Goal: Information Seeking & Learning: Learn about a topic

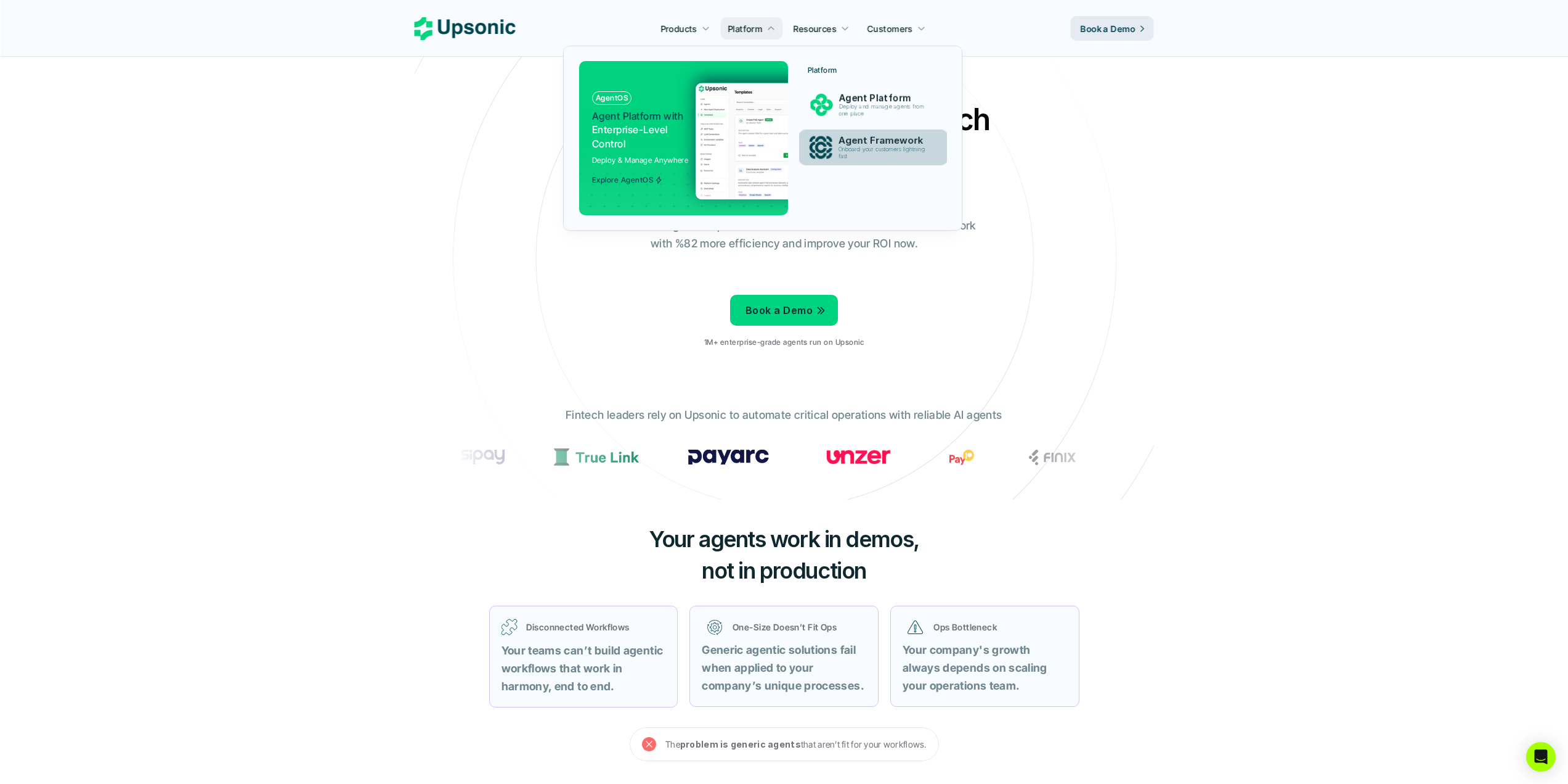
click at [899, 147] on p "Onboard your customers lightning fast" at bounding box center [883, 153] width 92 height 14
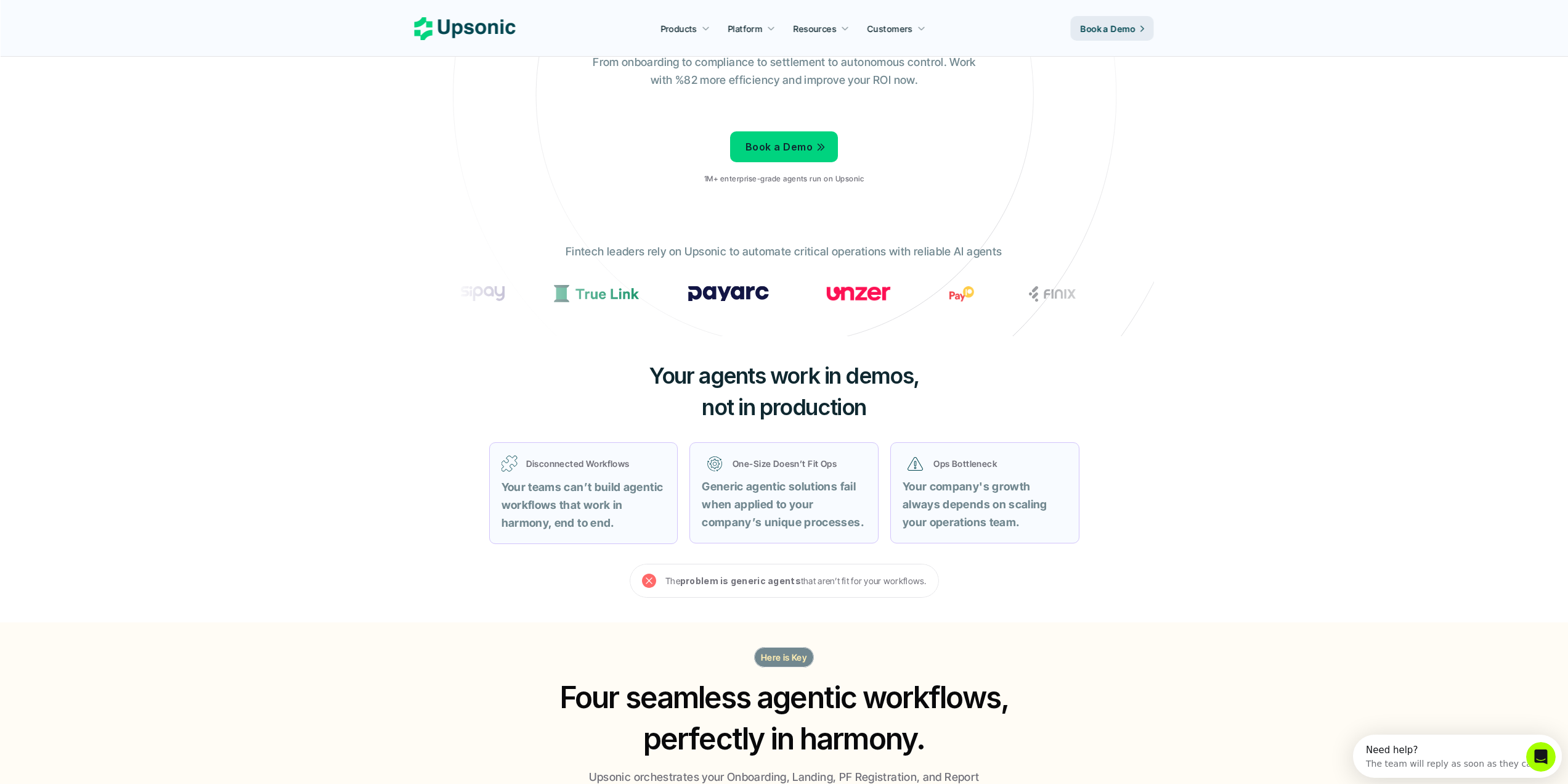
scroll to position [185, 0]
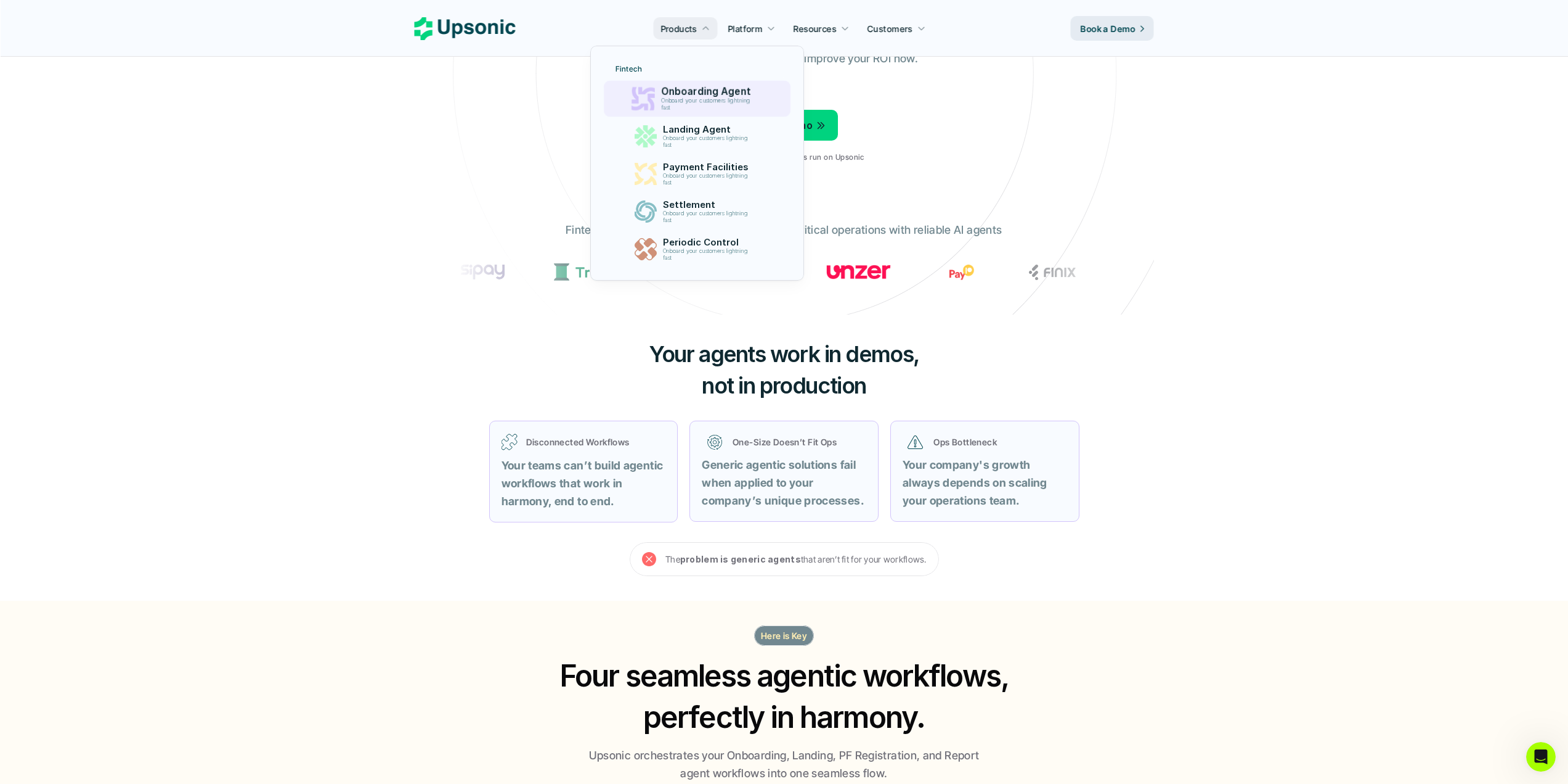
click at [690, 101] on p "Onboard your customers lightning fast" at bounding box center [707, 104] width 94 height 14
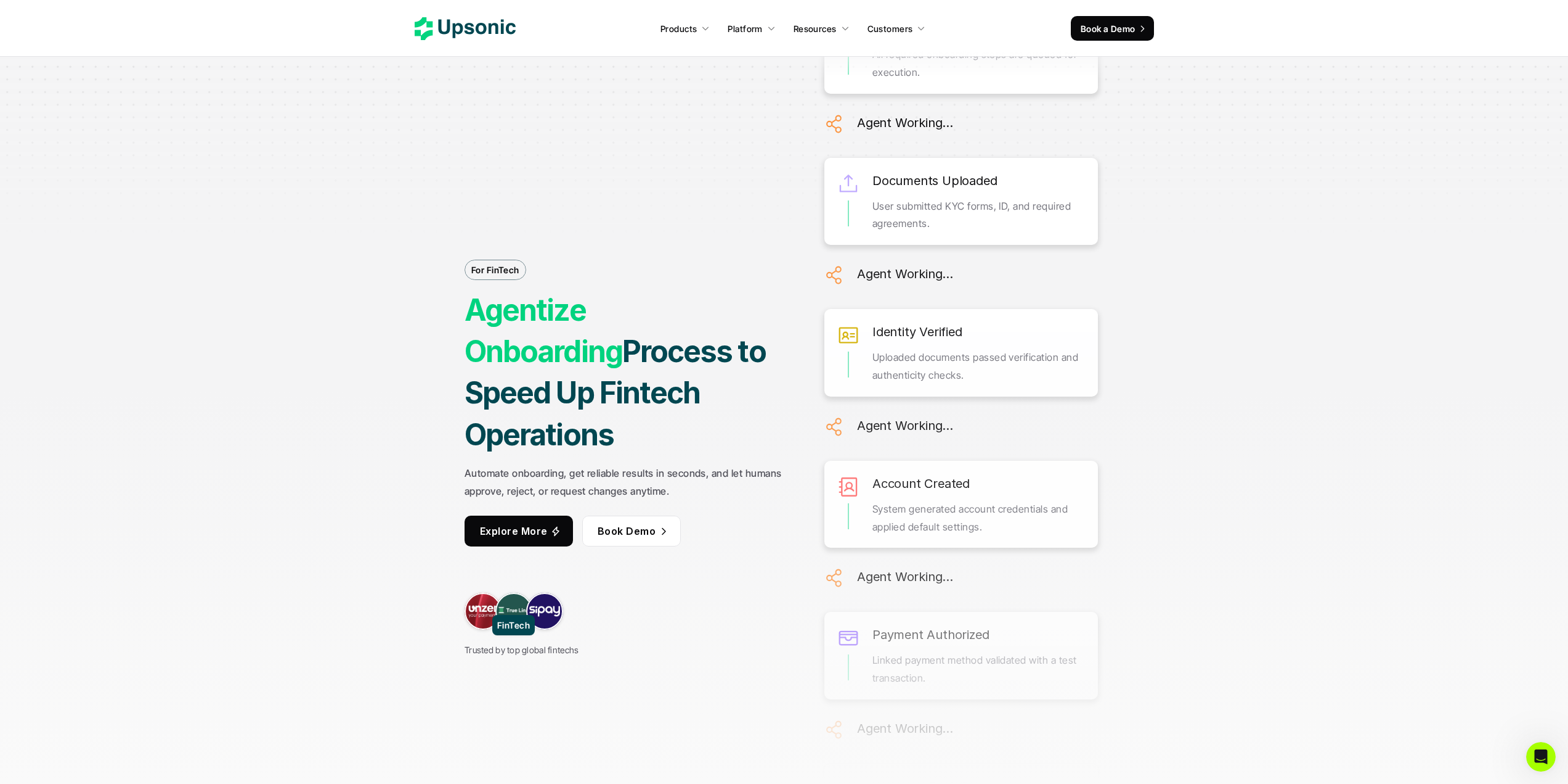
click at [514, 594] on link at bounding box center [514, 611] width 37 height 37
click at [476, 595] on link at bounding box center [483, 611] width 37 height 37
click at [577, 595] on div "Trusted by top global fintechs" at bounding box center [521, 625] width 114 height 64
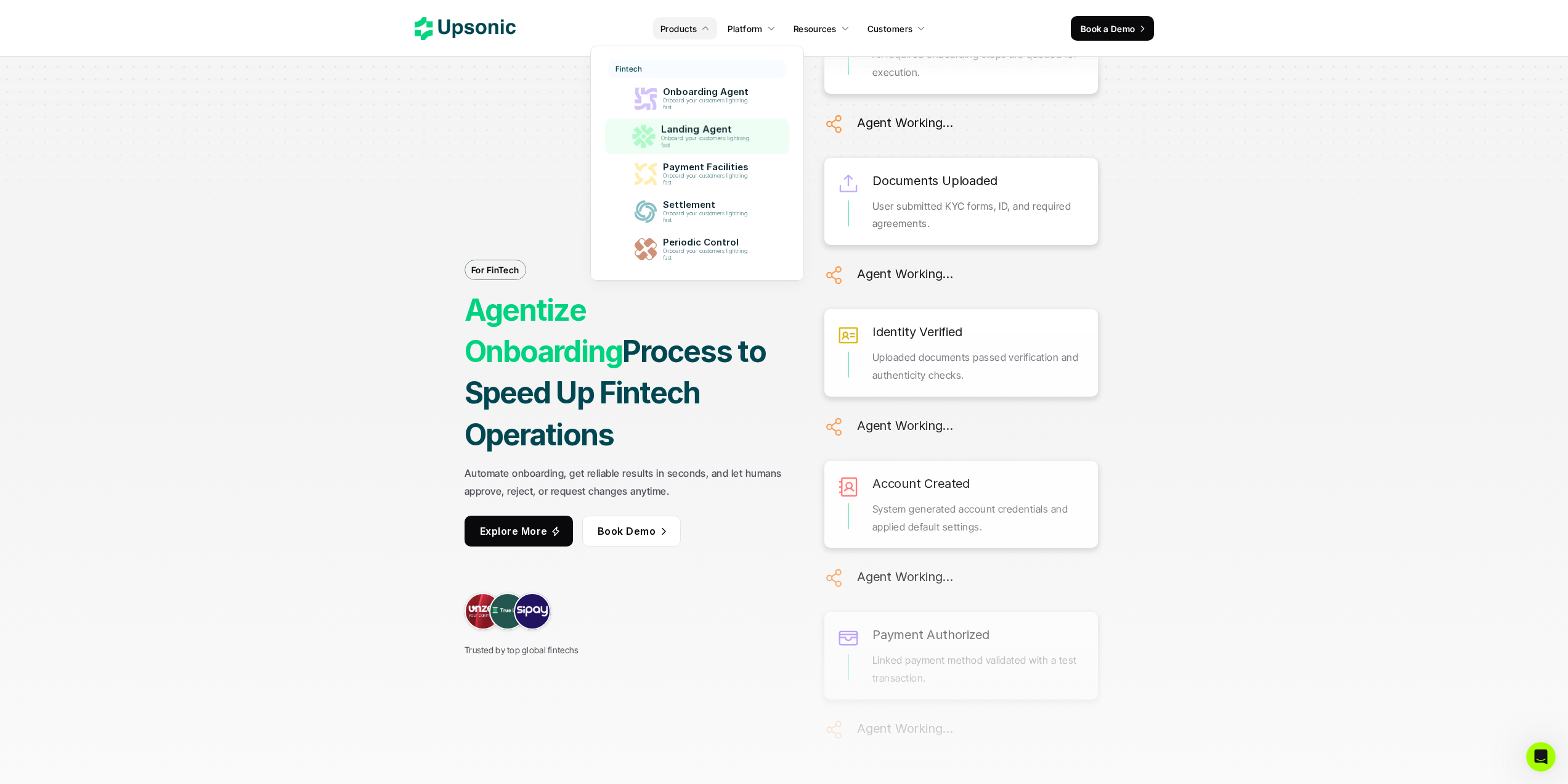
click at [700, 131] on p "Landing Agent" at bounding box center [708, 130] width 94 height 12
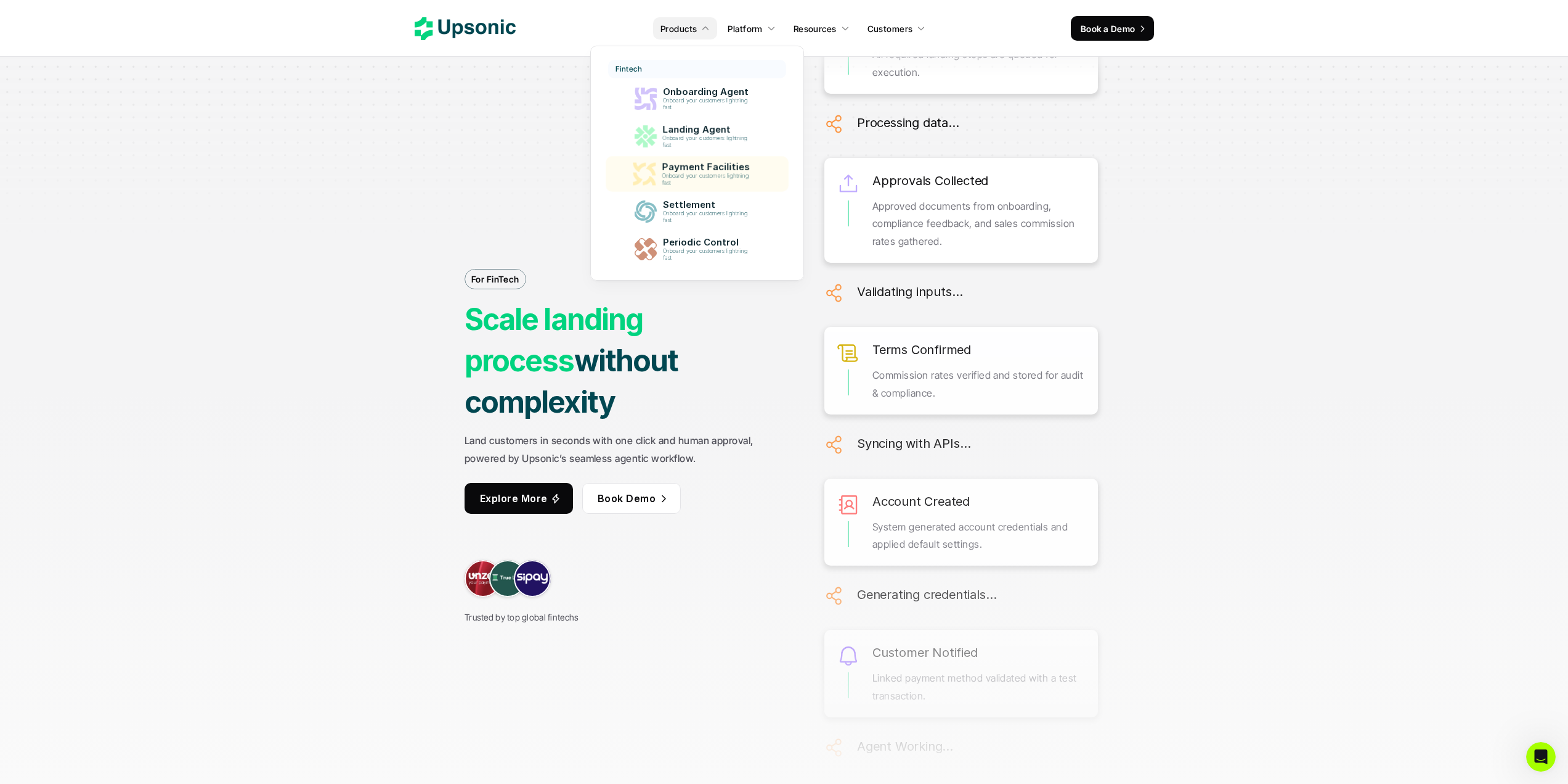
click at [713, 170] on p "Payment Facilities" at bounding box center [708, 167] width 94 height 11
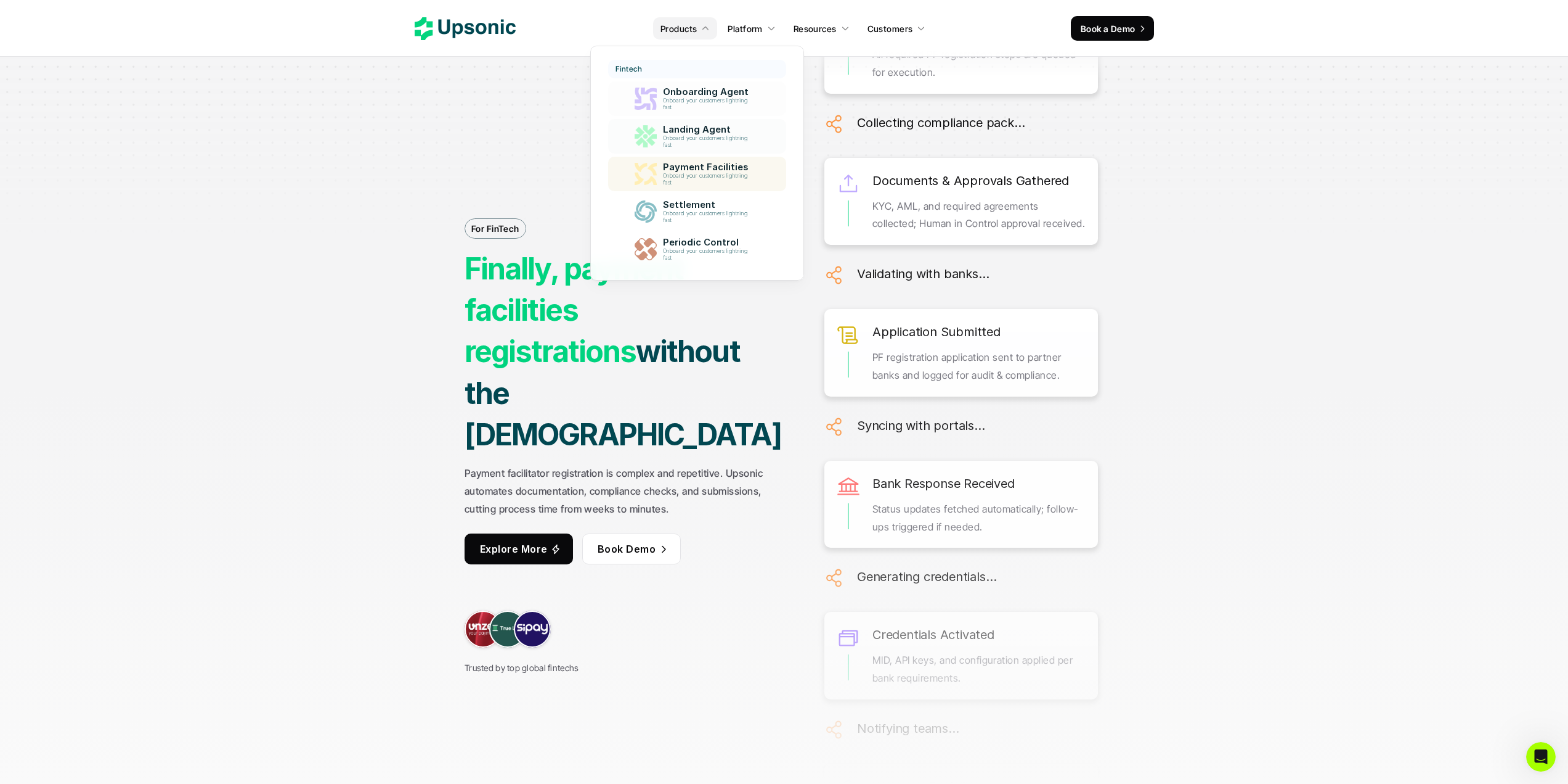
click at [693, 196] on div "Settlement Onboard your customers lightning fast" at bounding box center [708, 211] width 103 height 30
click at [688, 203] on p "Settlement" at bounding box center [708, 204] width 96 height 12
click at [688, 217] on p "Onboard your customers lightning fast" at bounding box center [707, 217] width 94 height 14
click at [715, 259] on p "Onboard your customers lightning fast" at bounding box center [708, 255] width 90 height 14
click at [709, 97] on p "Onboard your customers lightning fast" at bounding box center [707, 104] width 94 height 14
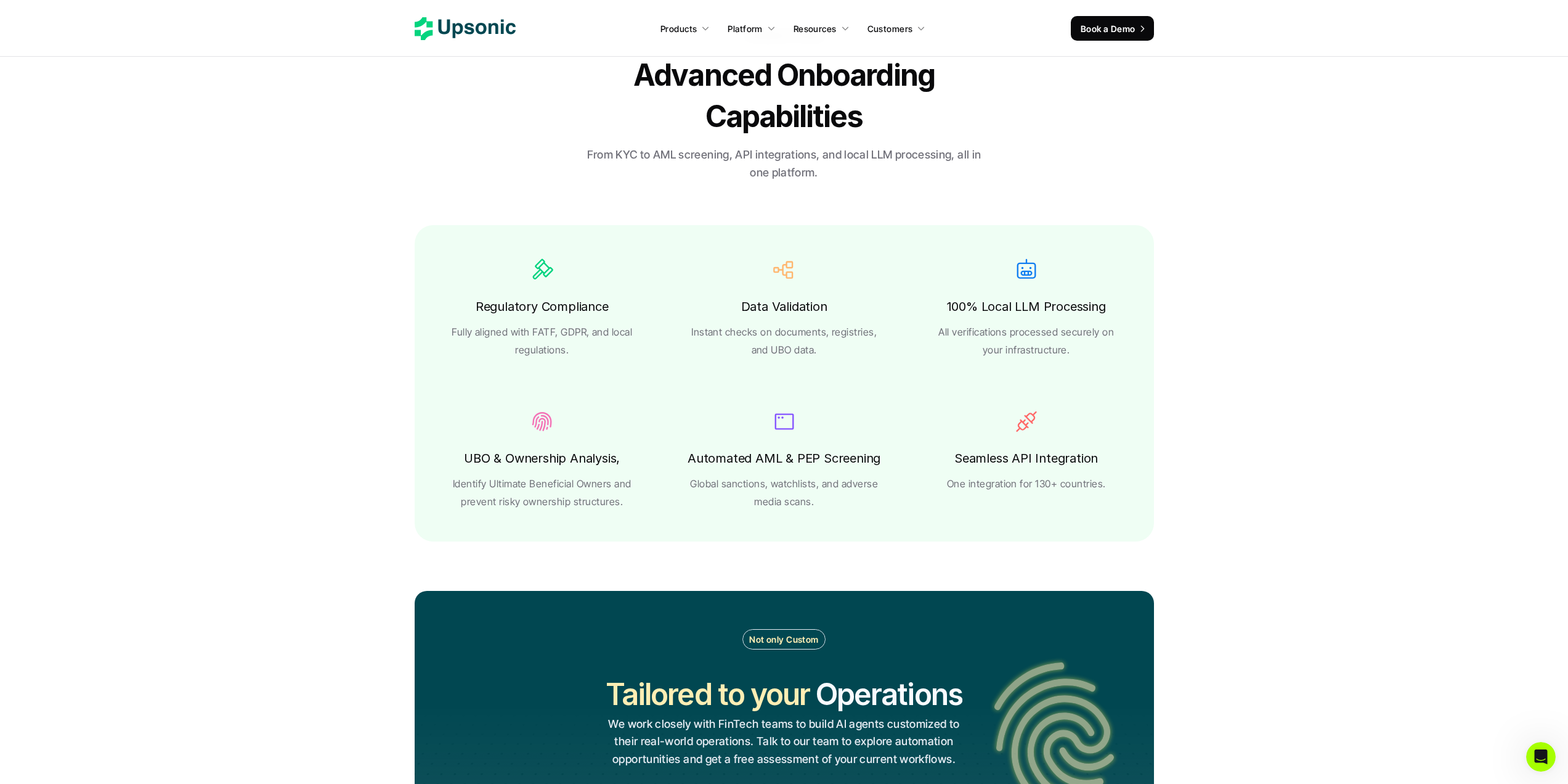
scroll to position [2343, 0]
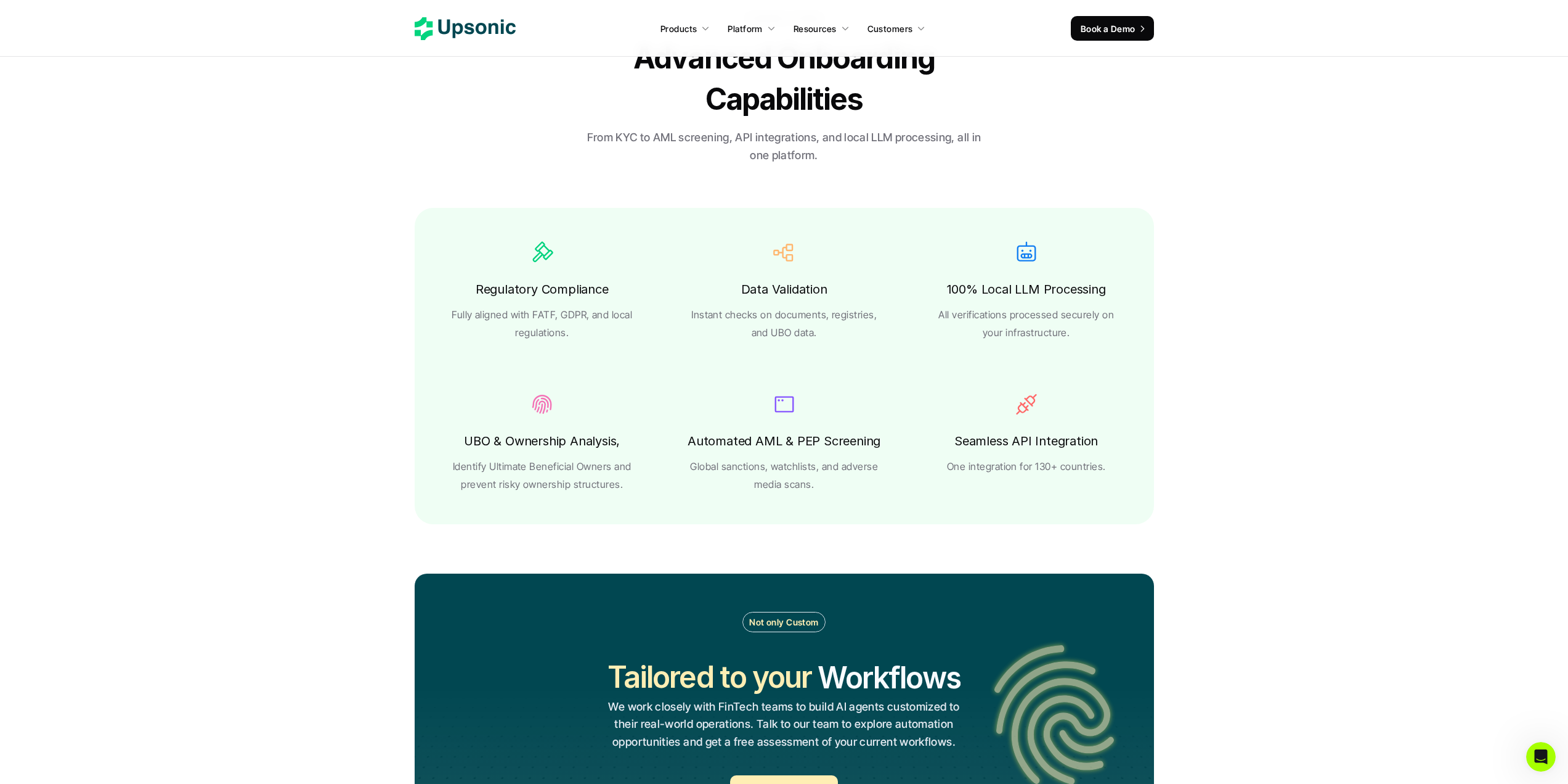
drag, startPoint x: 1094, startPoint y: 334, endPoint x: 941, endPoint y: 312, distance: 154.6
click at [941, 312] on p "All verifications processed securely on your infrastructure." at bounding box center [1026, 323] width 193 height 36
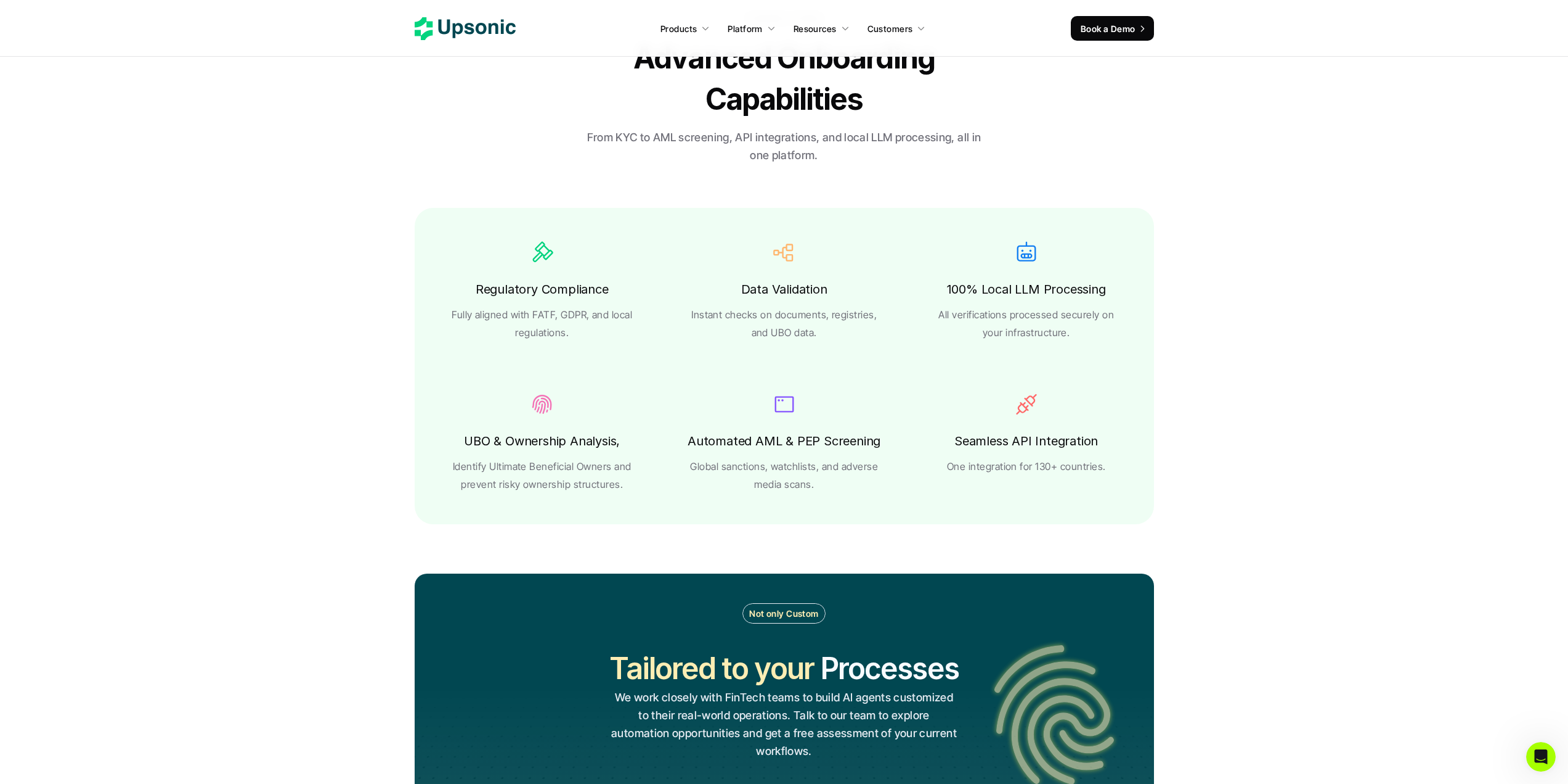
click at [415, 428] on div "Regulatory Compliance Fully aligned with FATF, GDPR, and local regulations. Dat…" at bounding box center [784, 366] width 740 height 317
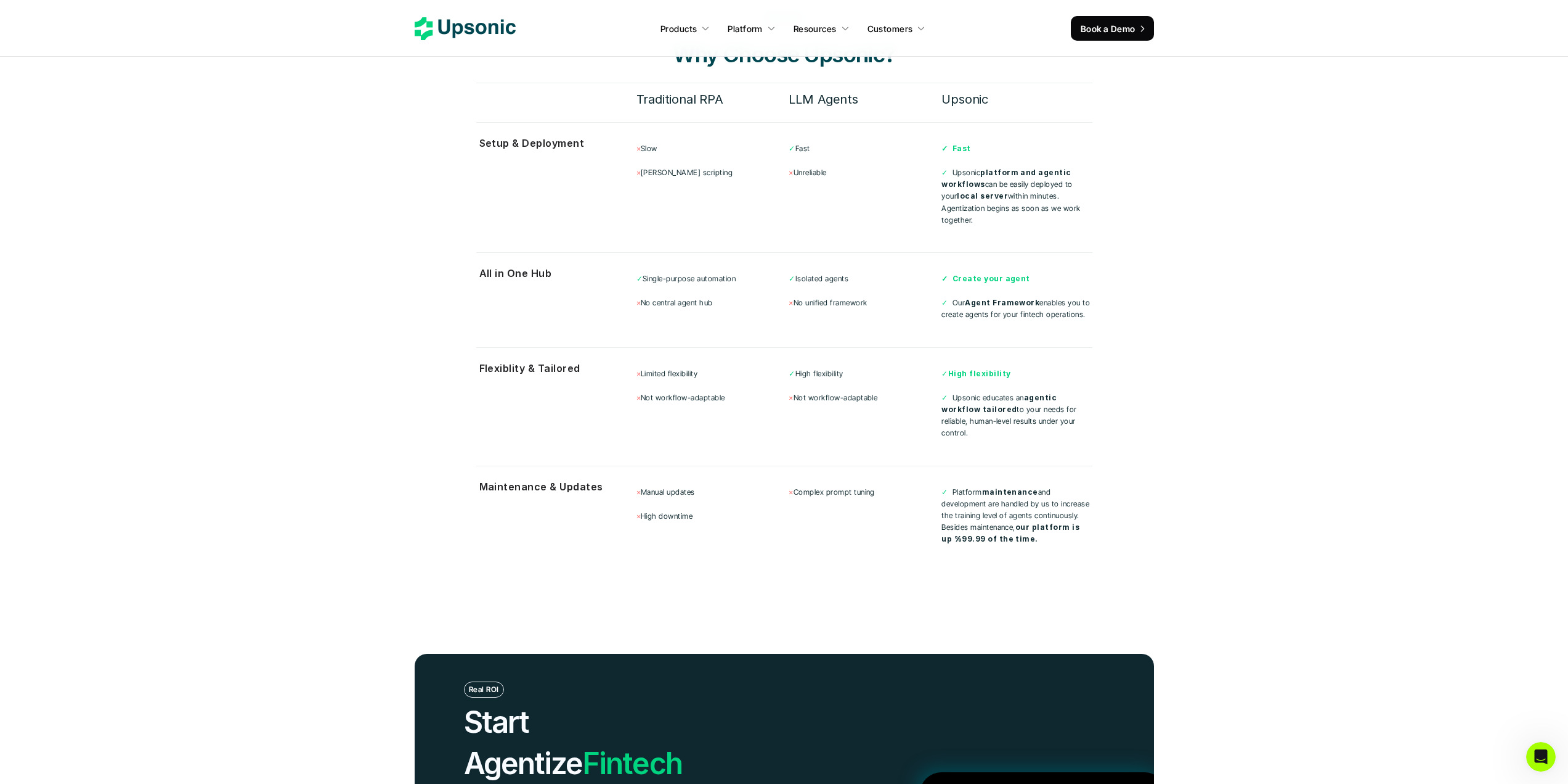
scroll to position [4131, 0]
